Goal: Navigation & Orientation: Find specific page/section

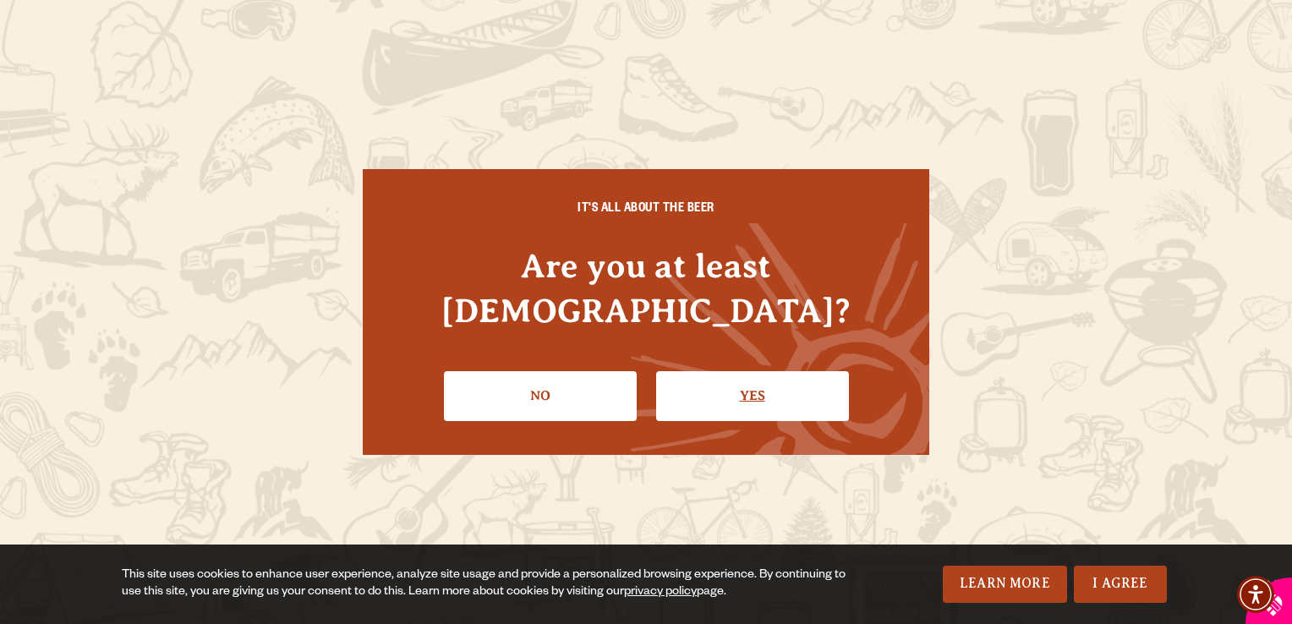
click at [766, 371] on link "Yes" at bounding box center [752, 395] width 193 height 49
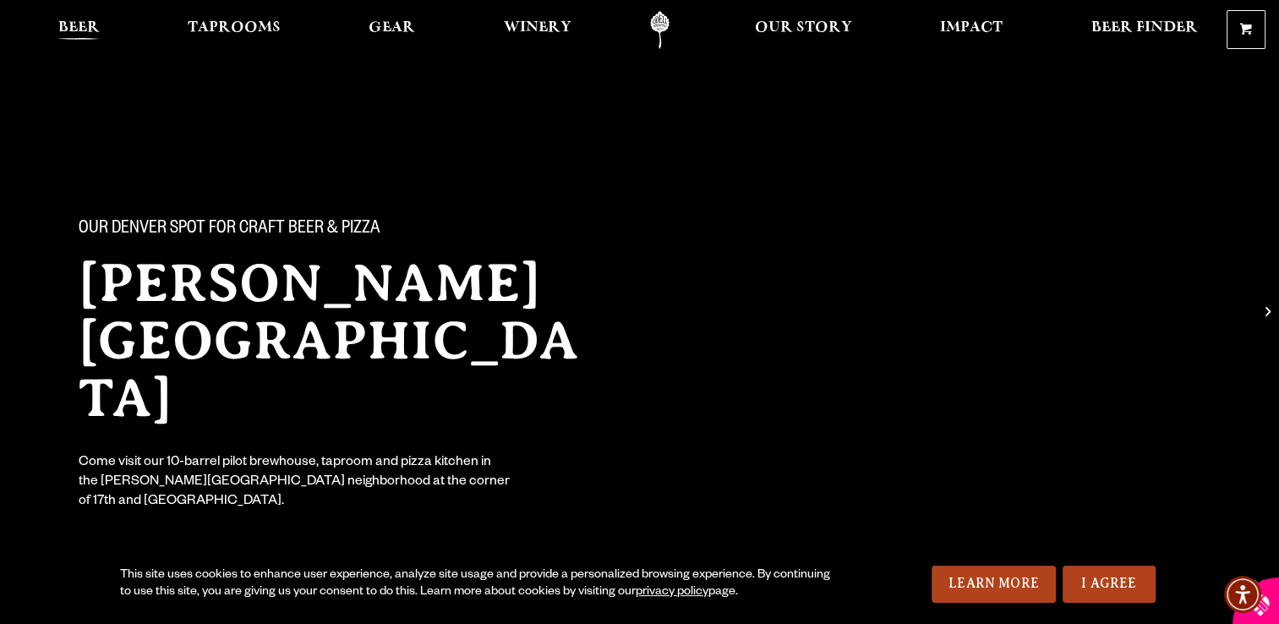
click at [80, 22] on span "Beer" at bounding box center [78, 28] width 41 height 14
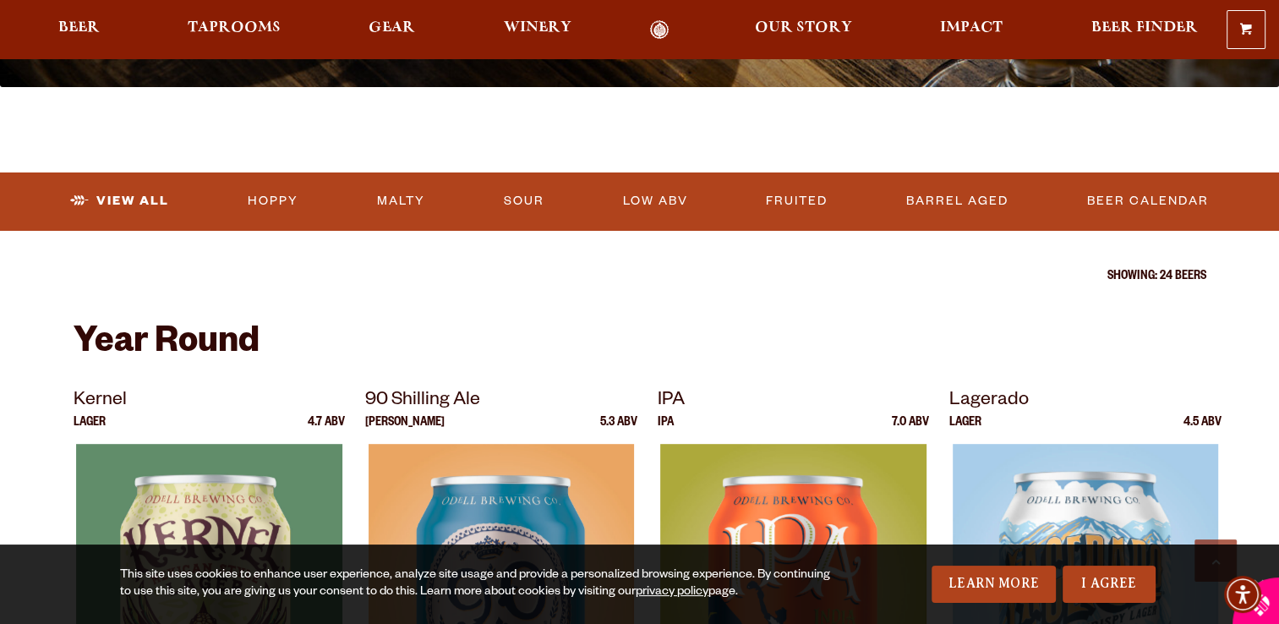
scroll to position [439, 0]
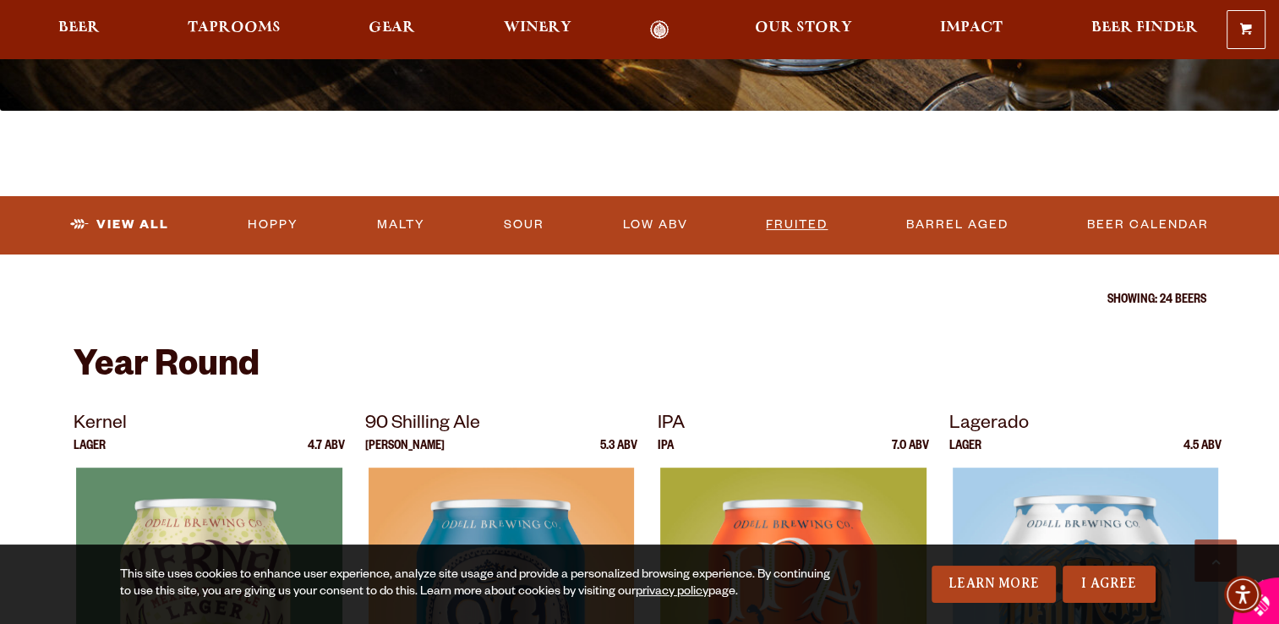
click at [801, 227] on link "Fruited" at bounding box center [796, 224] width 75 height 39
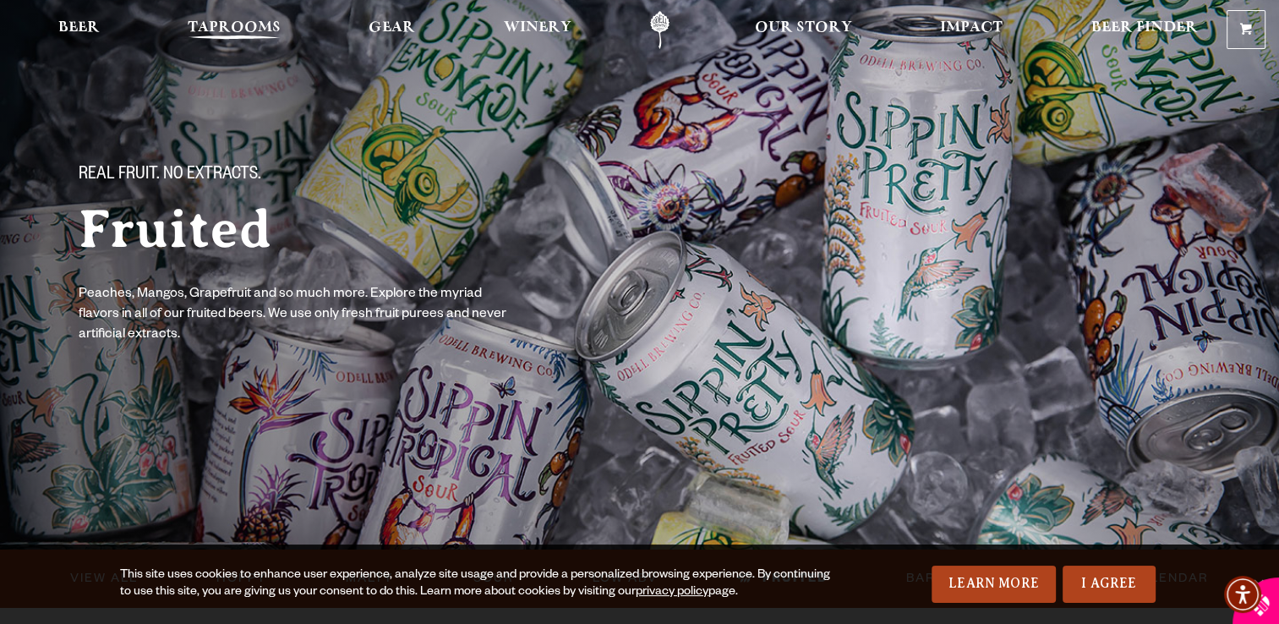
click at [238, 32] on span "Taprooms" at bounding box center [234, 28] width 93 height 14
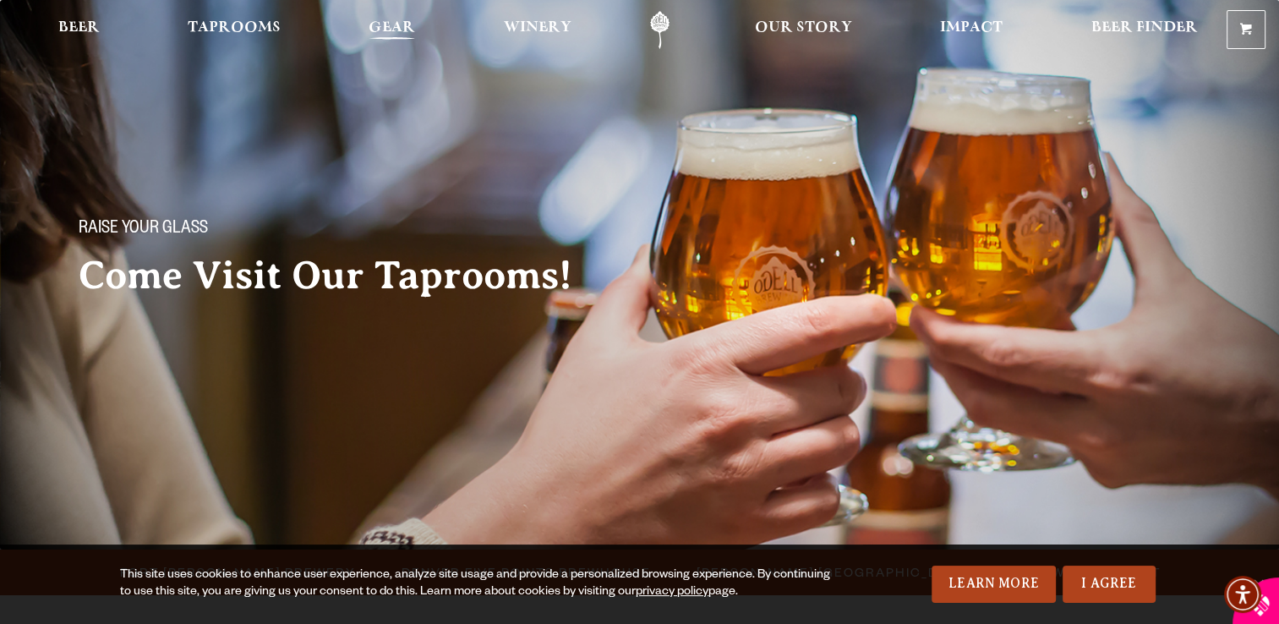
click at [388, 27] on span "Gear" at bounding box center [392, 28] width 46 height 14
